Goal: Information Seeking & Learning: Learn about a topic

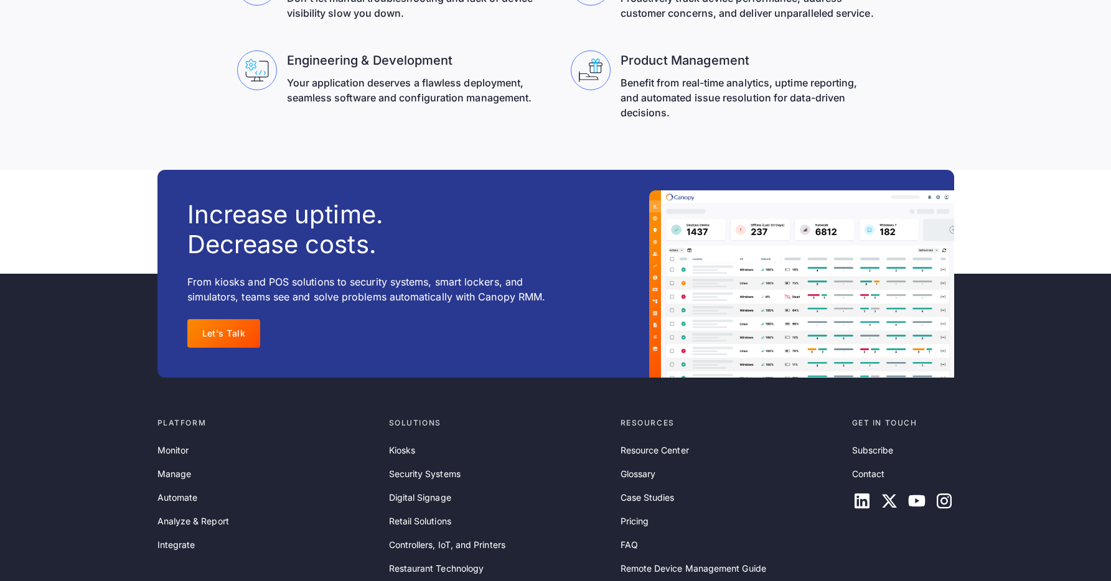
scroll to position [4031, 0]
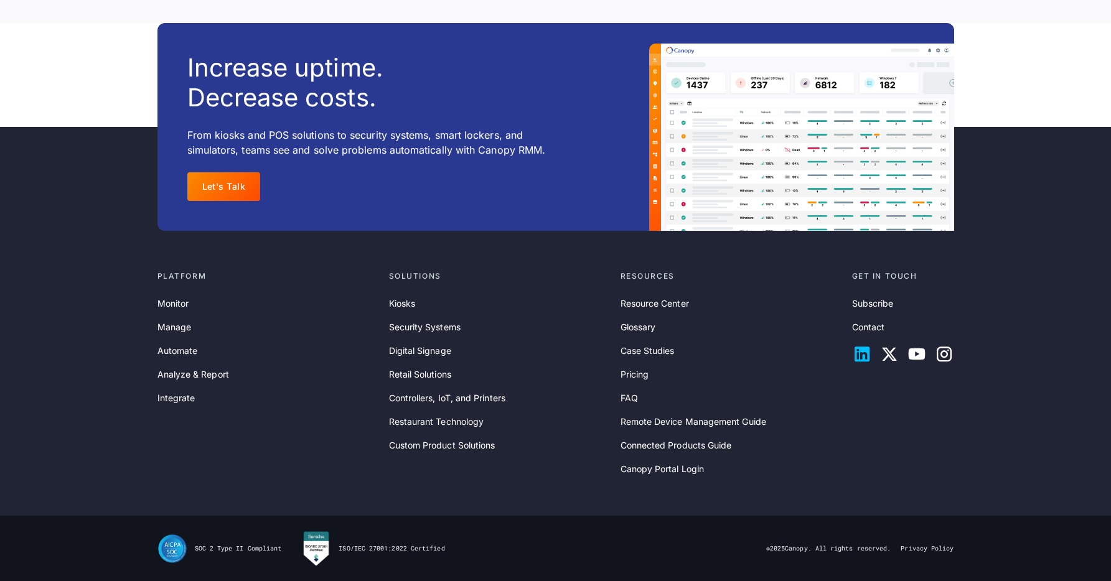
click at [857, 353] on icon at bounding box center [862, 354] width 20 height 20
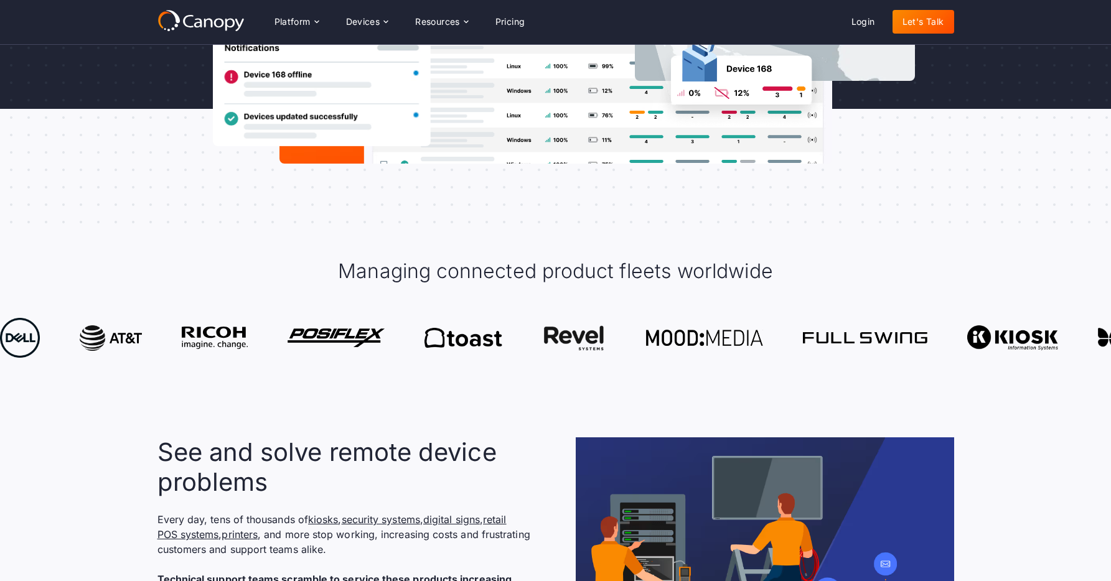
scroll to position [332, 0]
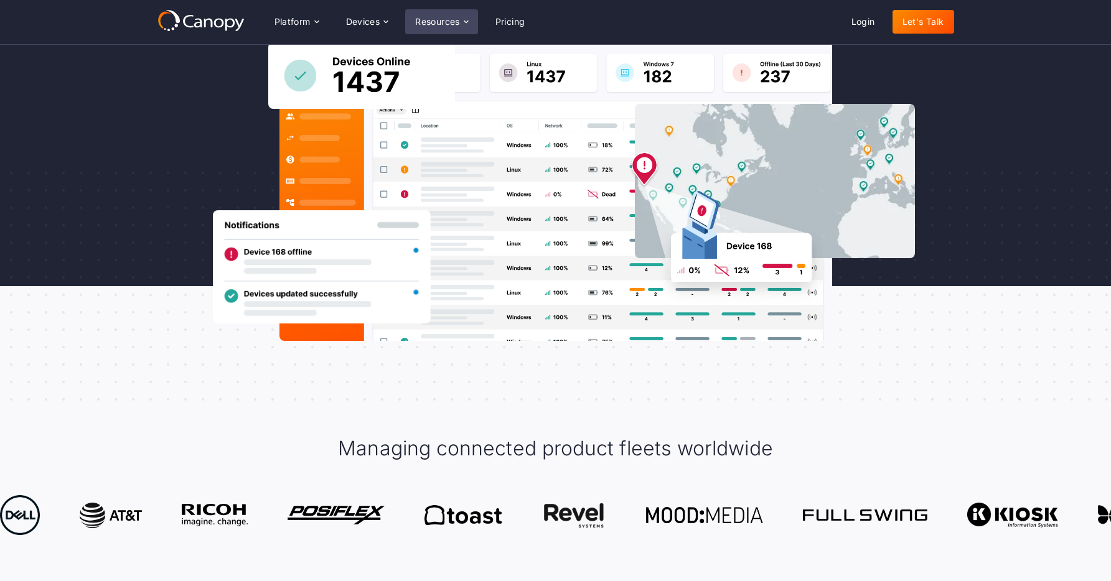
click at [456, 19] on div "Resources" at bounding box center [437, 21] width 45 height 9
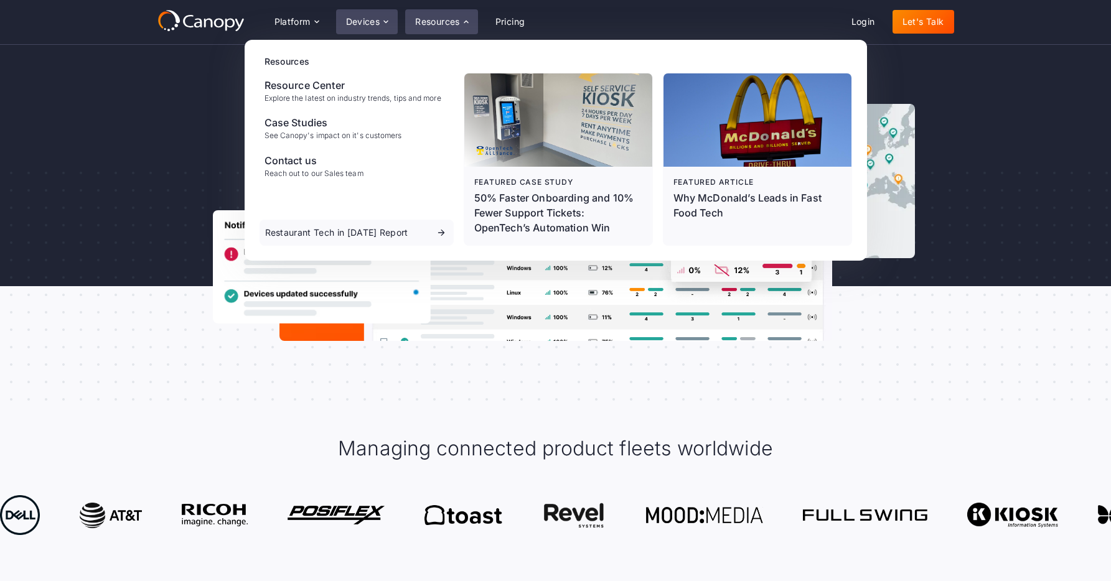
click at [390, 14] on div "Devices" at bounding box center [367, 21] width 62 height 25
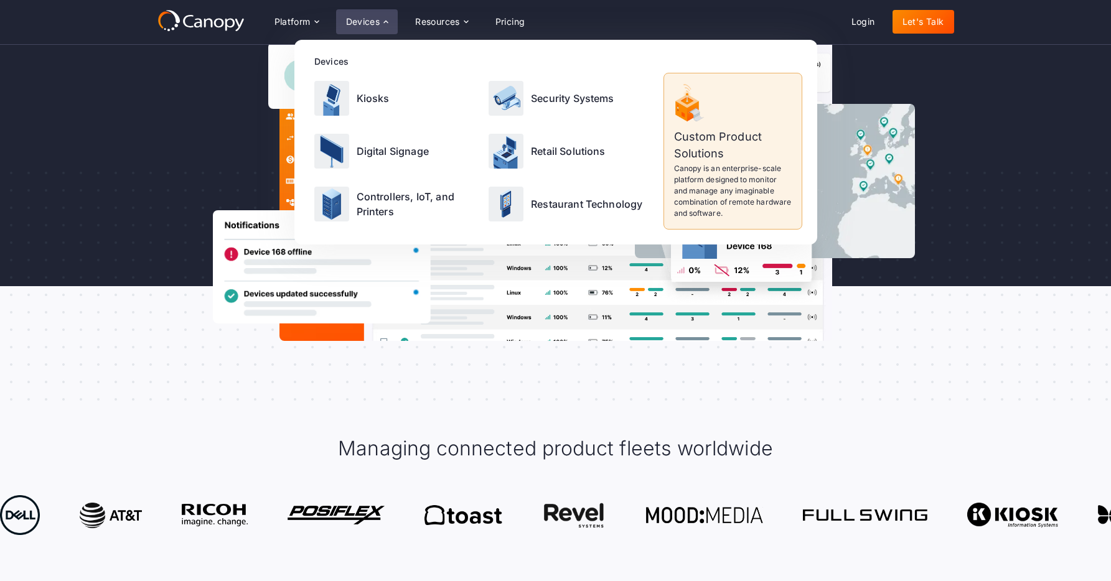
click at [833, 322] on div "Meet modern remote monitoring and management Reduce the costs to service kiosks…" at bounding box center [555, 75] width 796 height 531
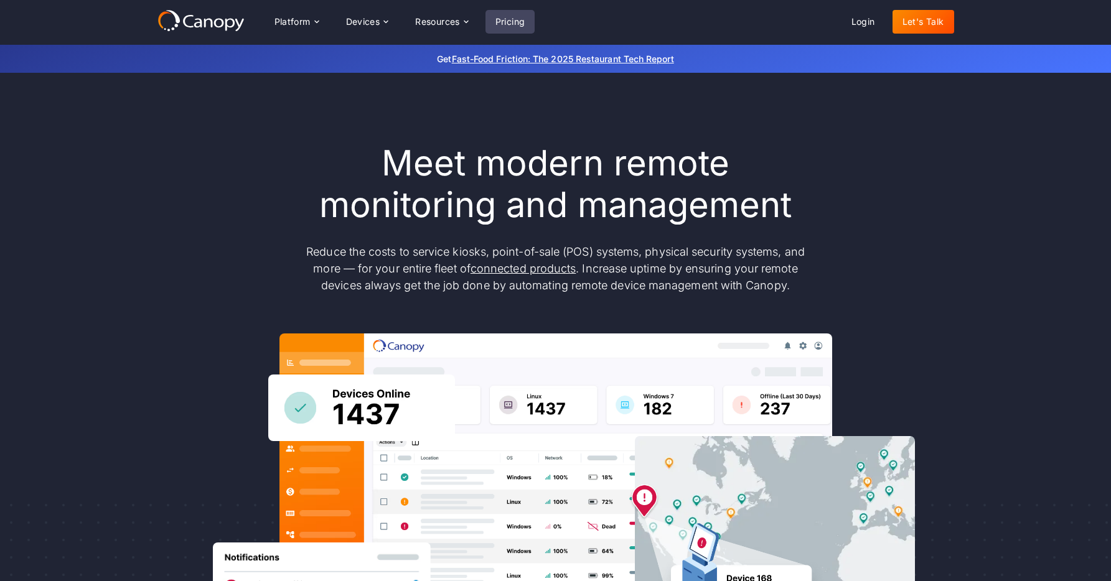
click at [510, 33] on link "Pricing" at bounding box center [510, 22] width 50 height 24
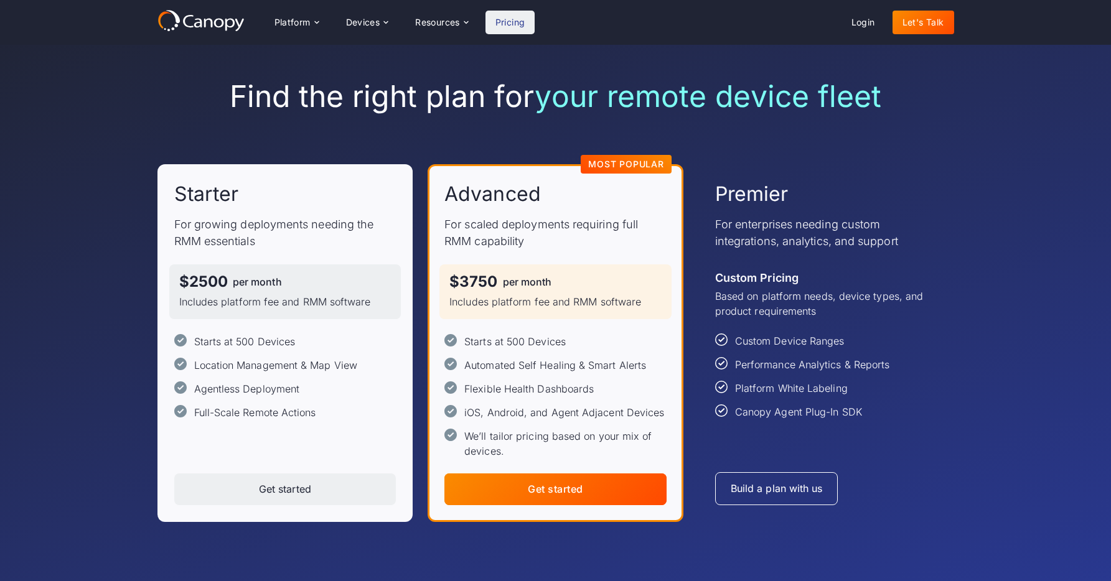
scroll to position [37, 0]
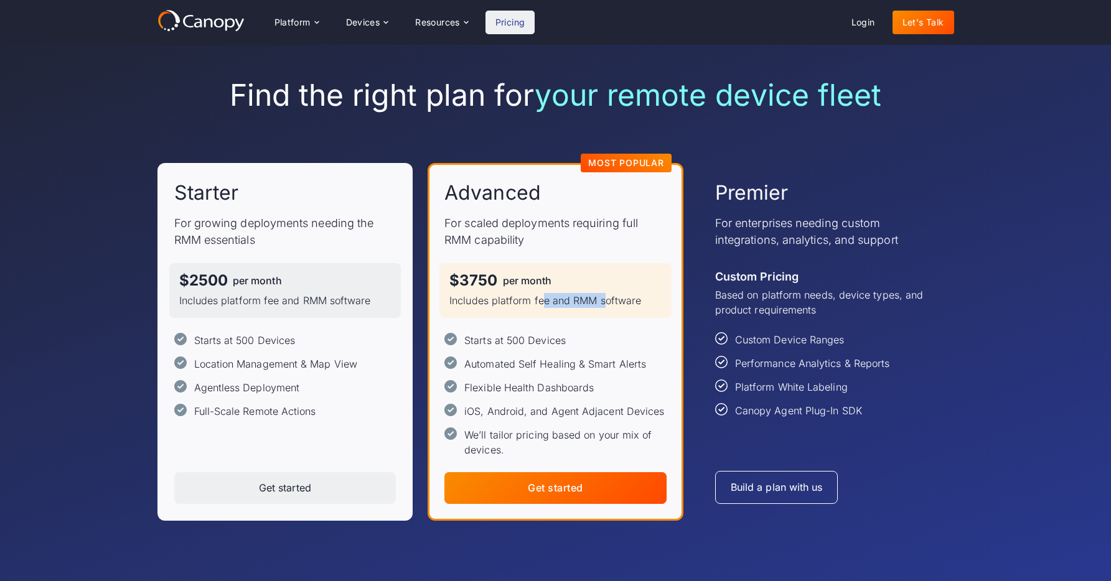
drag, startPoint x: 540, startPoint y: 300, endPoint x: 613, endPoint y: 300, distance: 72.8
click at [612, 300] on p "Includes platform fee and RMM software" at bounding box center [555, 300] width 212 height 15
click at [633, 301] on p "Includes platform fee and RMM software" at bounding box center [555, 300] width 212 height 15
click at [492, 281] on div "$3750" at bounding box center [473, 280] width 48 height 15
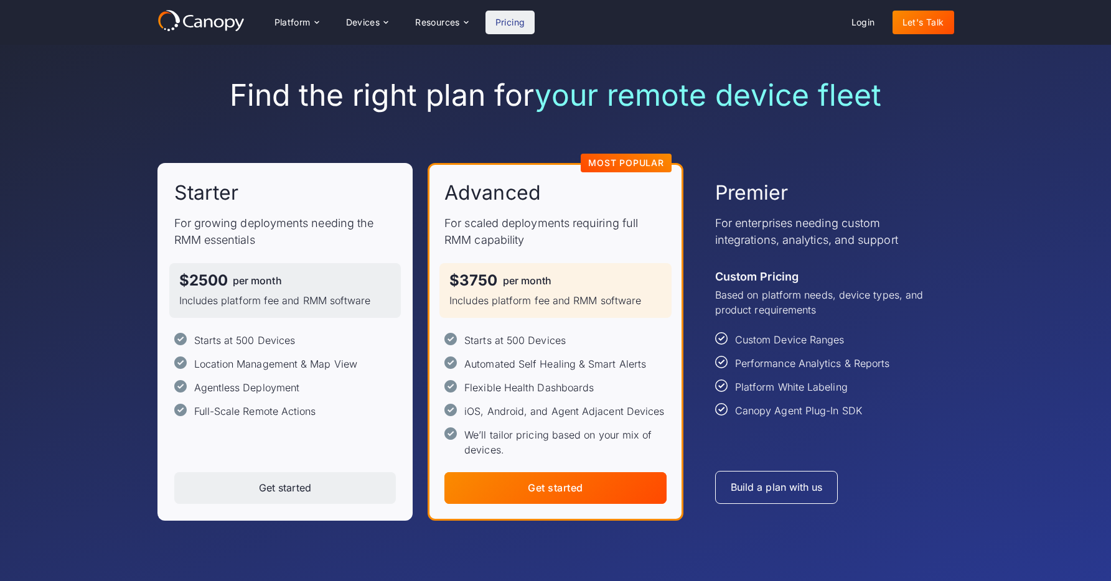
click at [492, 281] on div "$3750" at bounding box center [473, 280] width 48 height 15
click at [210, 285] on div "$2500" at bounding box center [203, 280] width 49 height 15
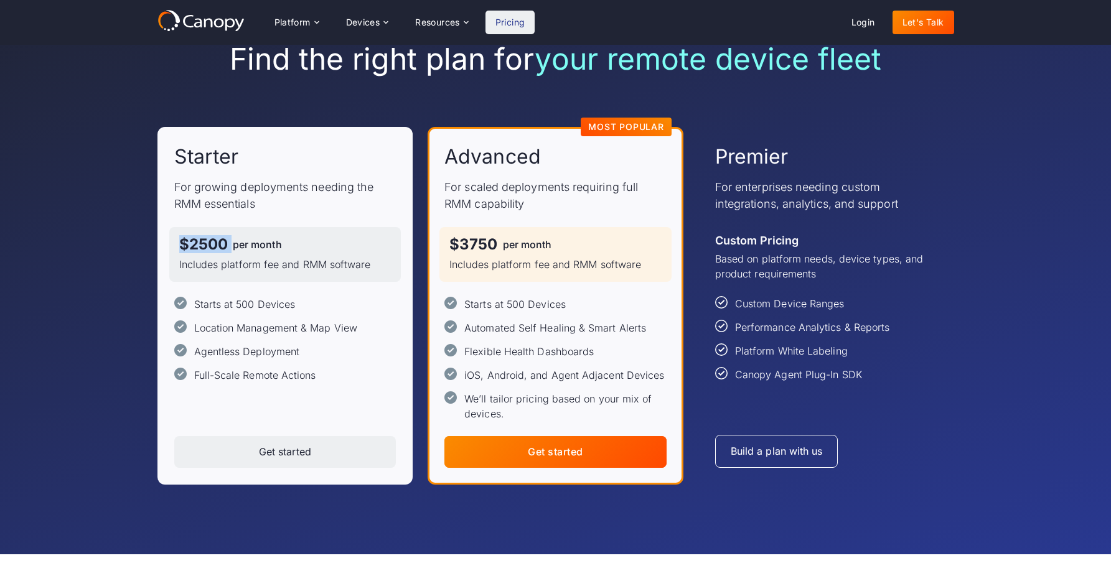
scroll to position [0, 0]
